Goal: Information Seeking & Learning: Learn about a topic

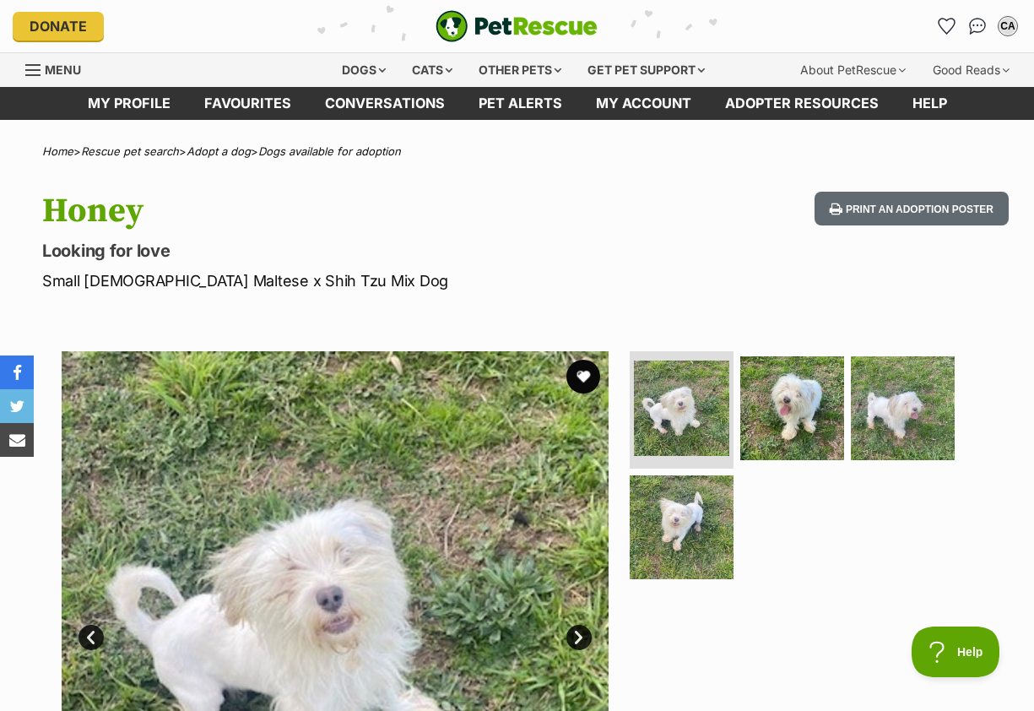
click at [48, 76] on span "Menu" at bounding box center [63, 69] width 36 height 14
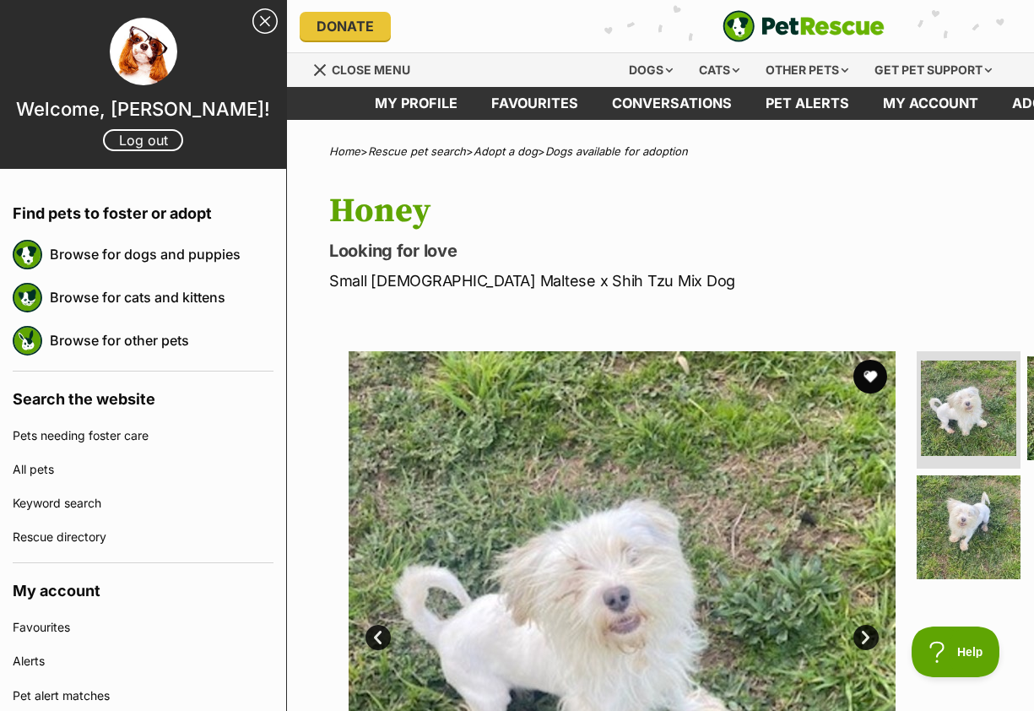
click at [474, 203] on h1 "Honey" at bounding box center [624, 211] width 590 height 39
click at [549, 106] on link "Favourites" at bounding box center [534, 103] width 121 height 33
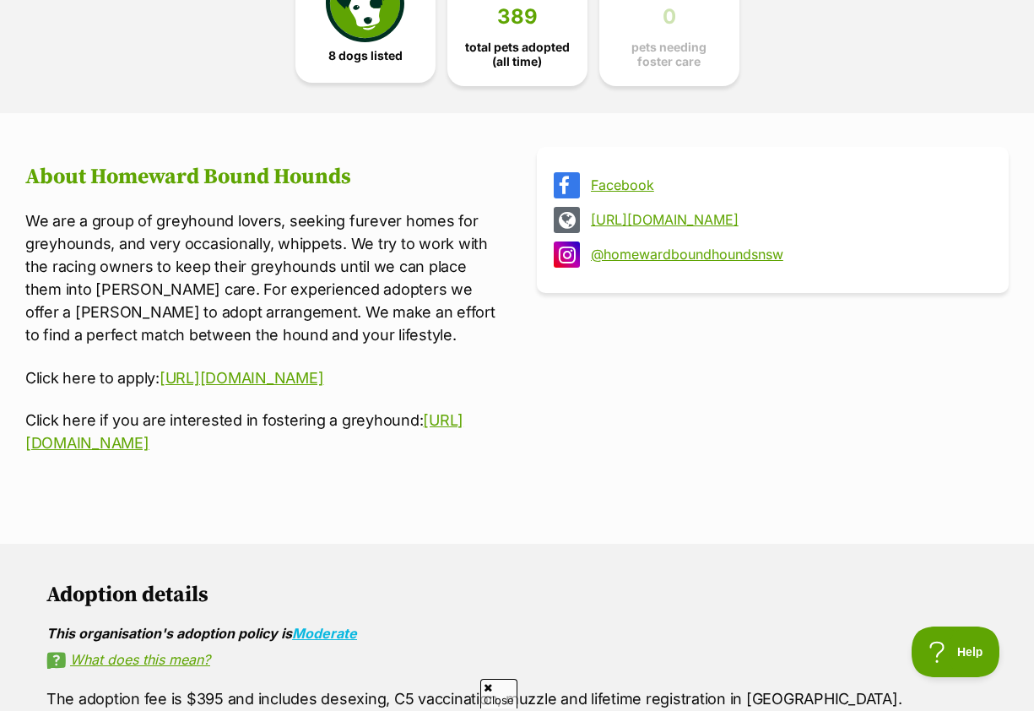
scroll to position [349, 0]
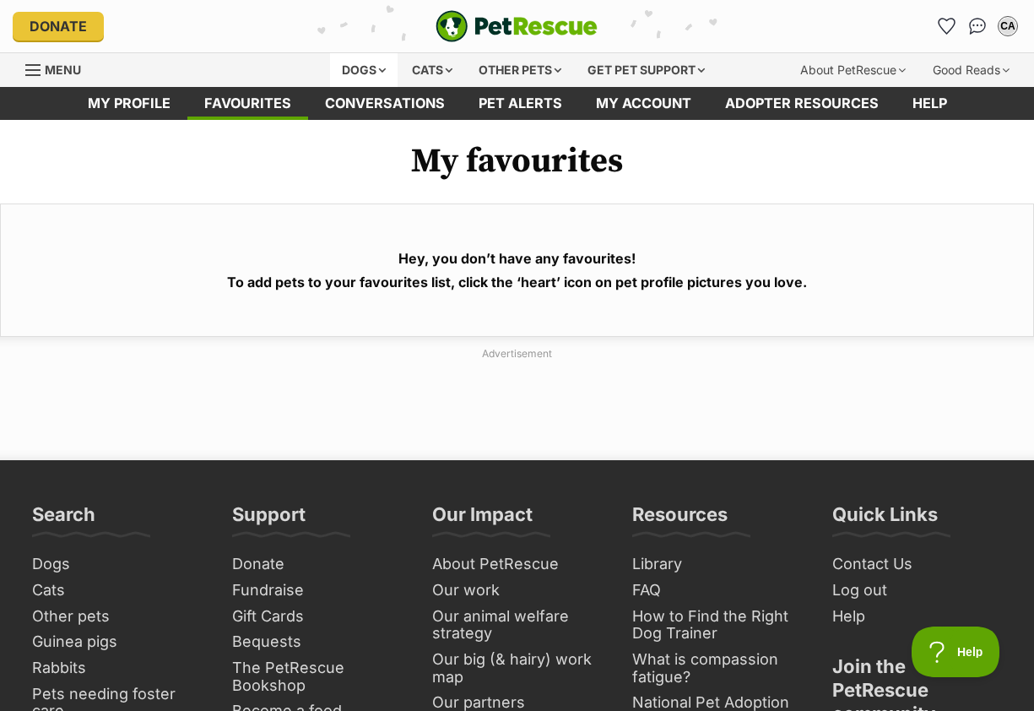
click at [371, 71] on div "Dogs" at bounding box center [364, 70] width 68 height 34
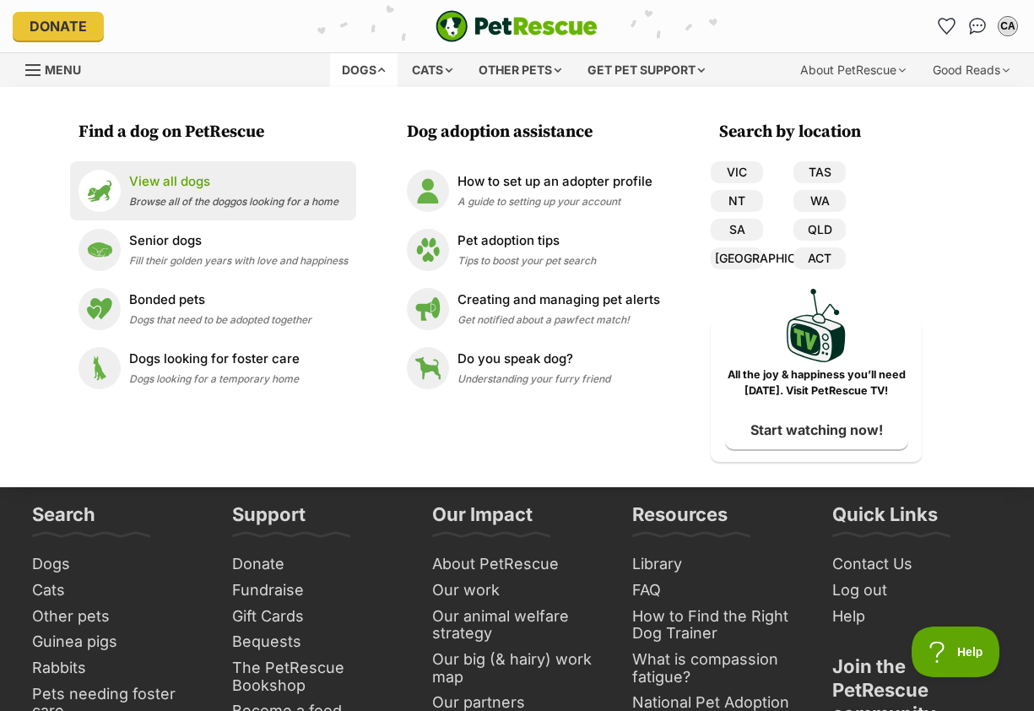
click at [244, 181] on p "View all dogs" at bounding box center [233, 181] width 209 height 19
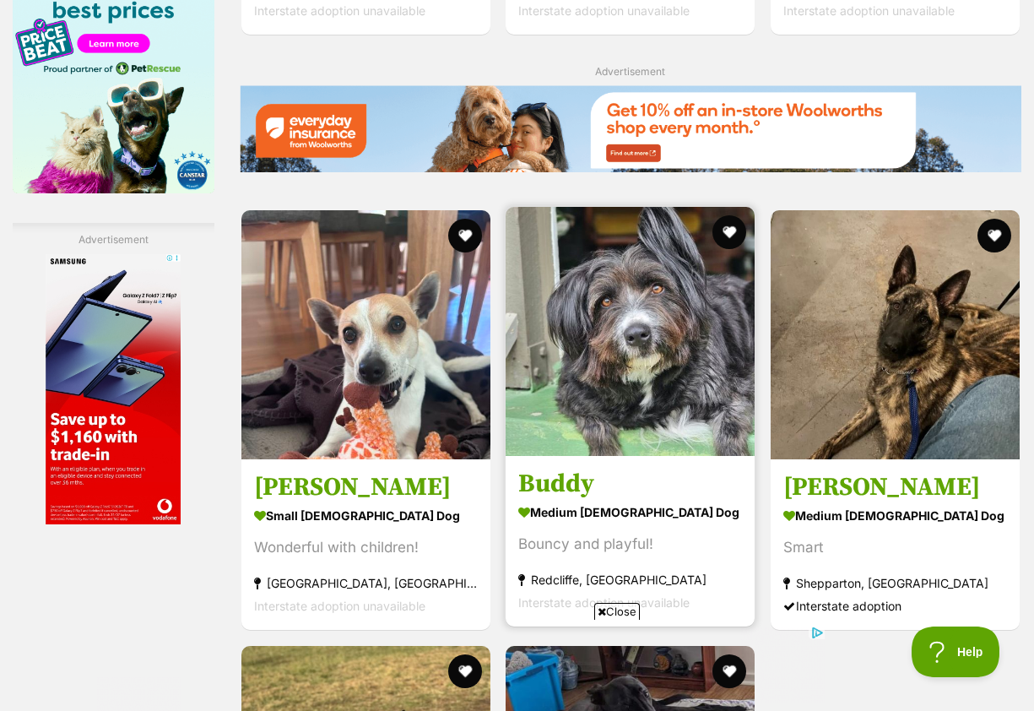
click at [547, 468] on h3 "Buddy" at bounding box center [630, 484] width 224 height 32
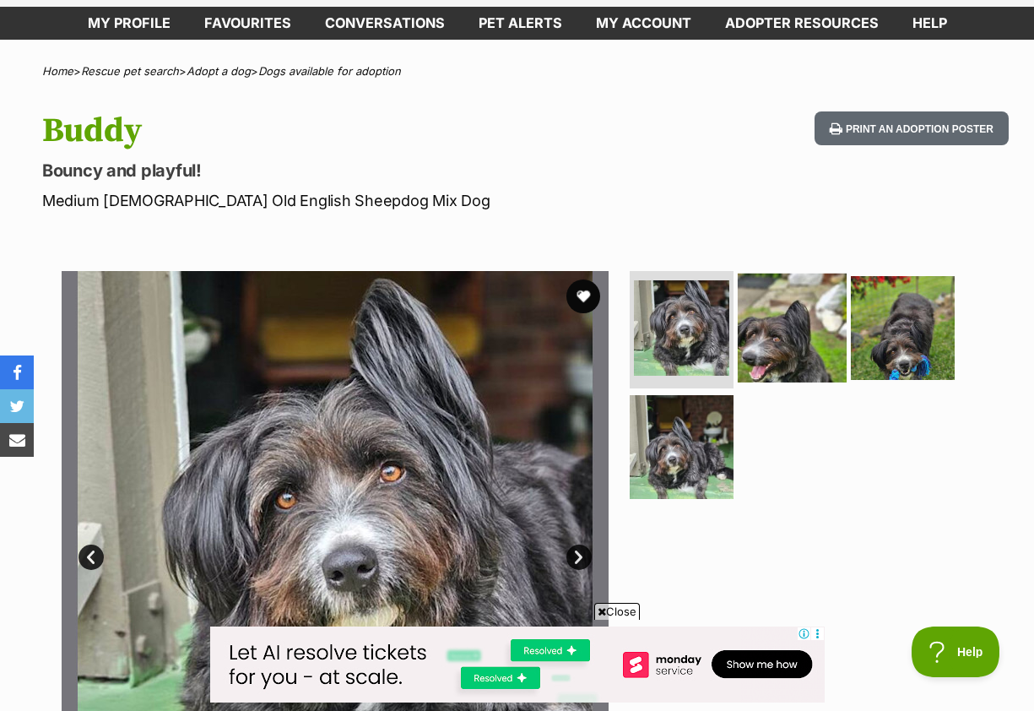
click at [775, 358] on img at bounding box center [792, 327] width 109 height 109
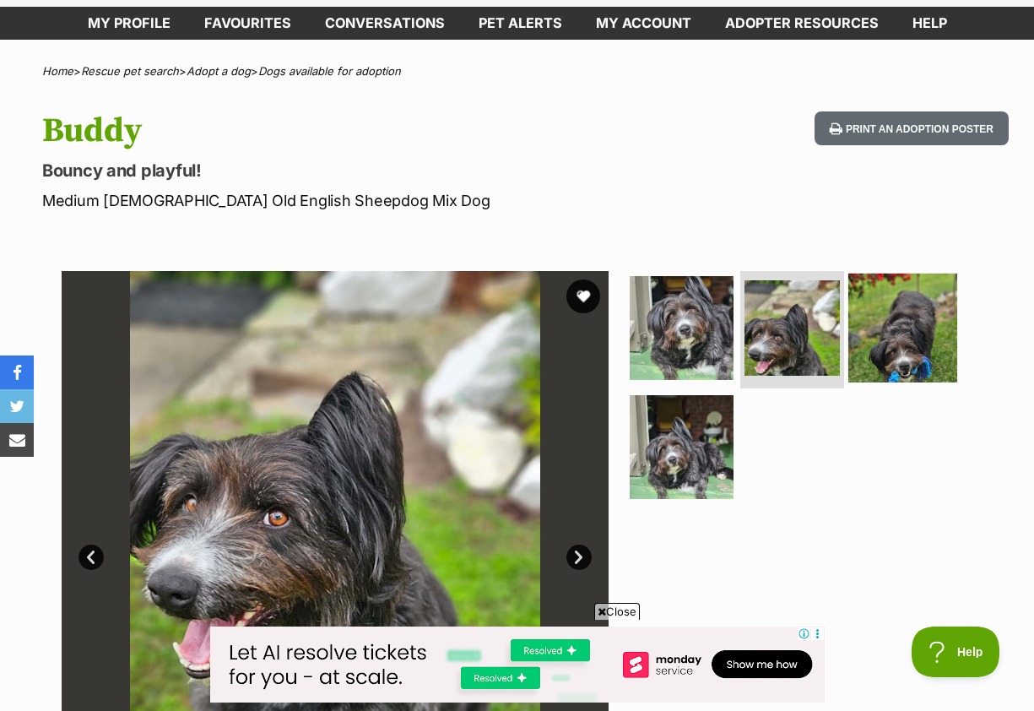
click at [919, 351] on img at bounding box center [902, 327] width 109 height 109
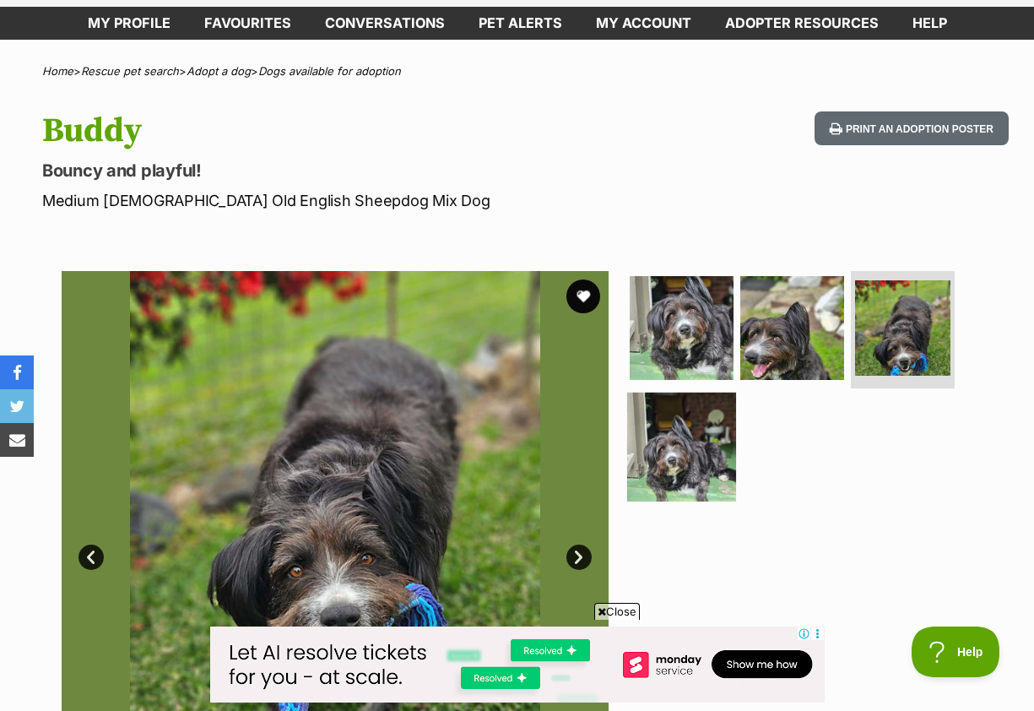
click at [689, 446] on img at bounding box center [681, 446] width 109 height 109
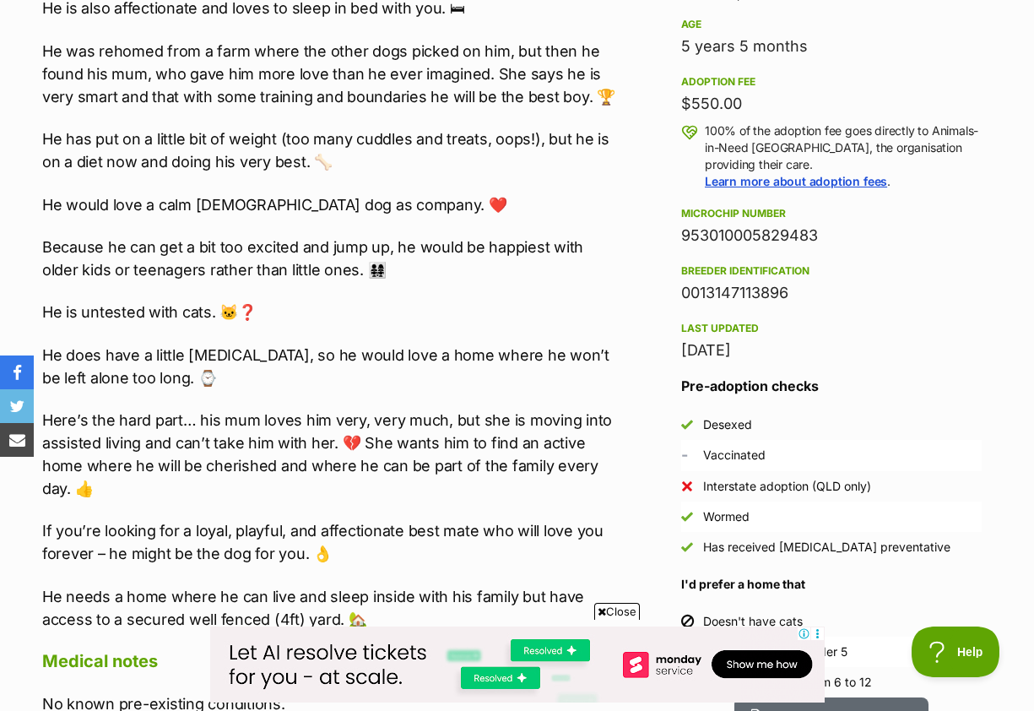
scroll to position [1182, 0]
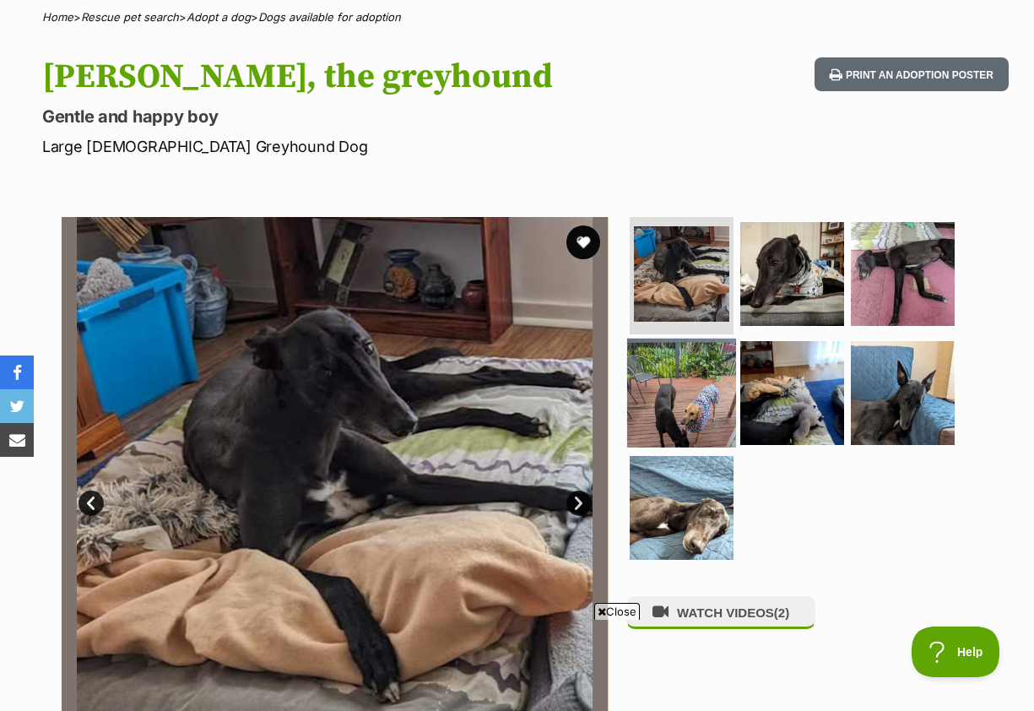
click at [668, 396] on img at bounding box center [681, 392] width 109 height 109
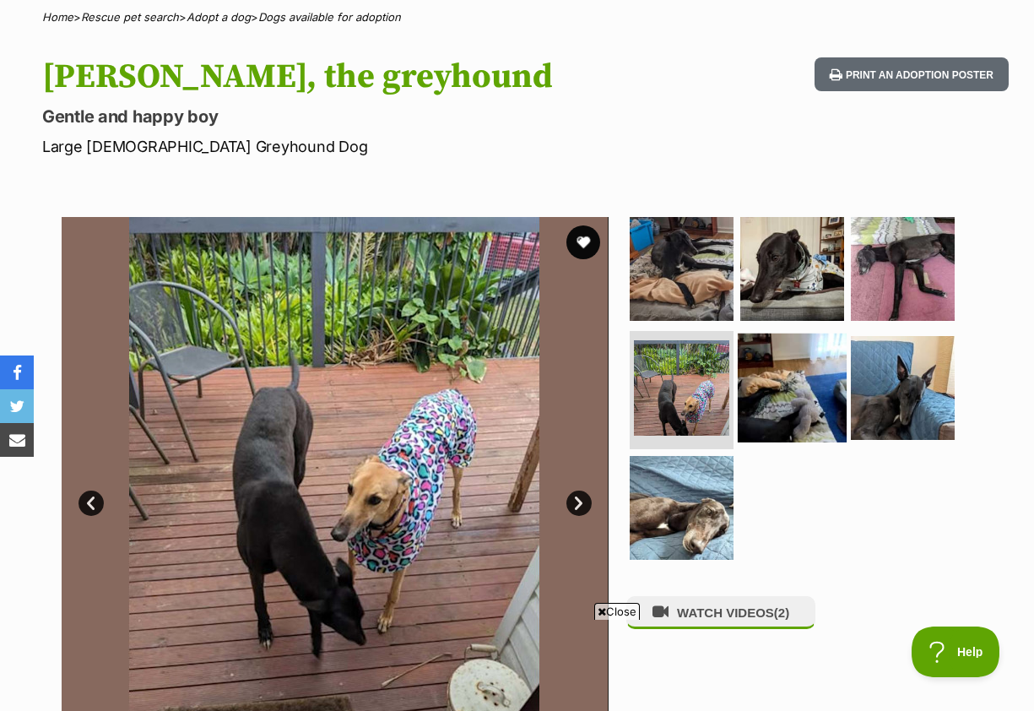
click at [822, 410] on img at bounding box center [792, 387] width 109 height 109
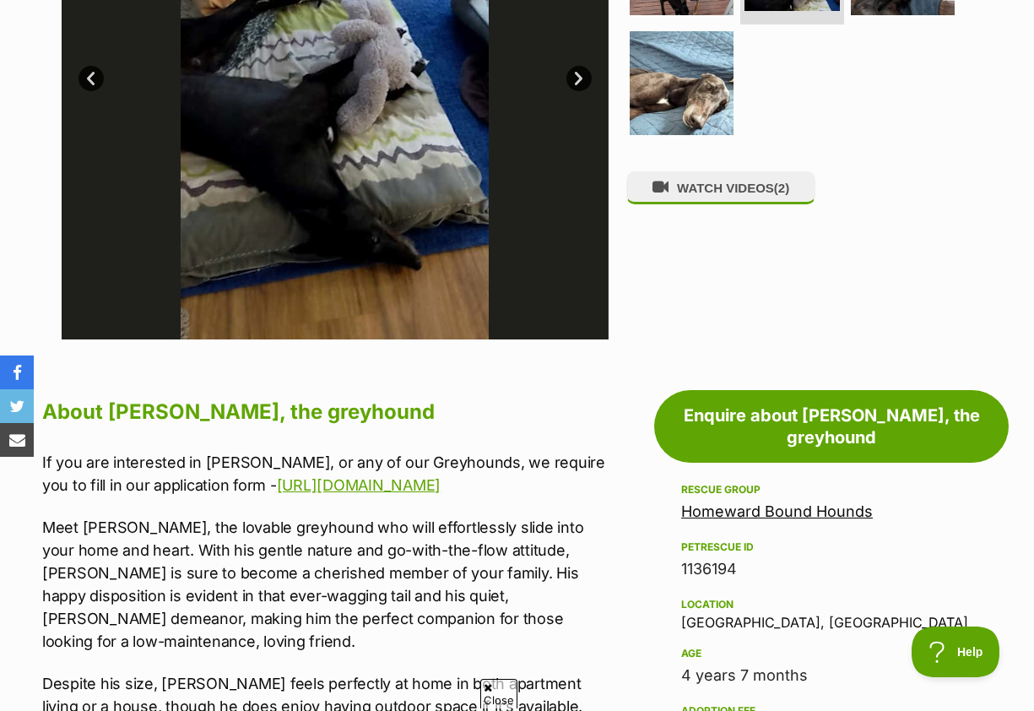
scroll to position [562, 0]
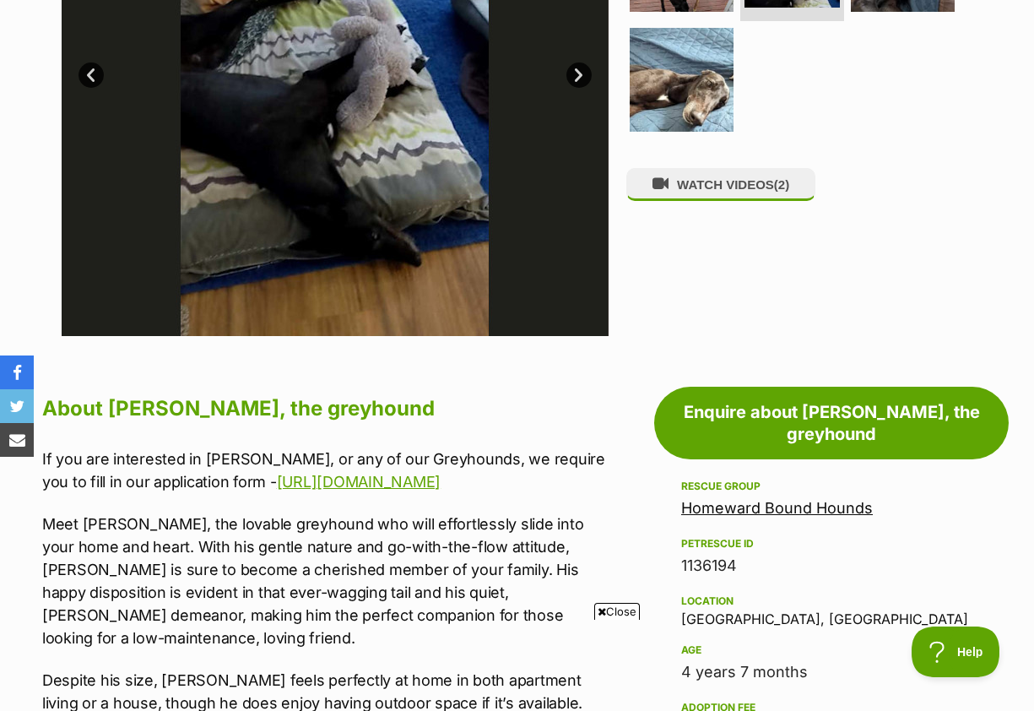
click at [685, 499] on link "Homeward Bound Hounds" at bounding box center [777, 508] width 192 height 18
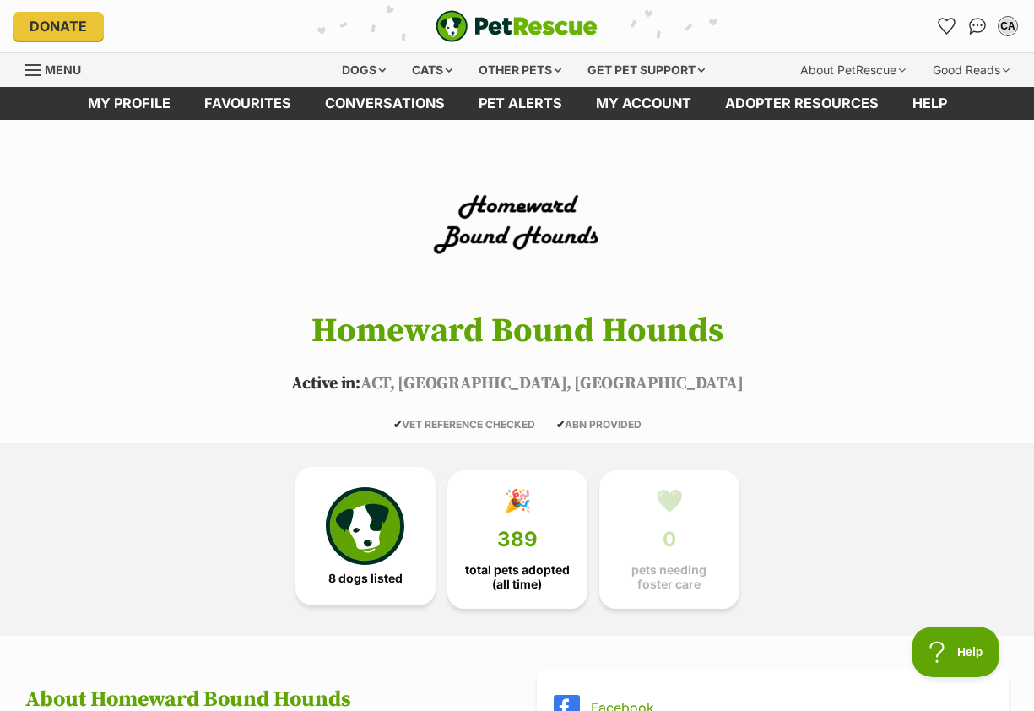
click at [380, 565] on img at bounding box center [365, 526] width 78 height 78
